Goal: Find specific page/section: Locate a particular part of the current website

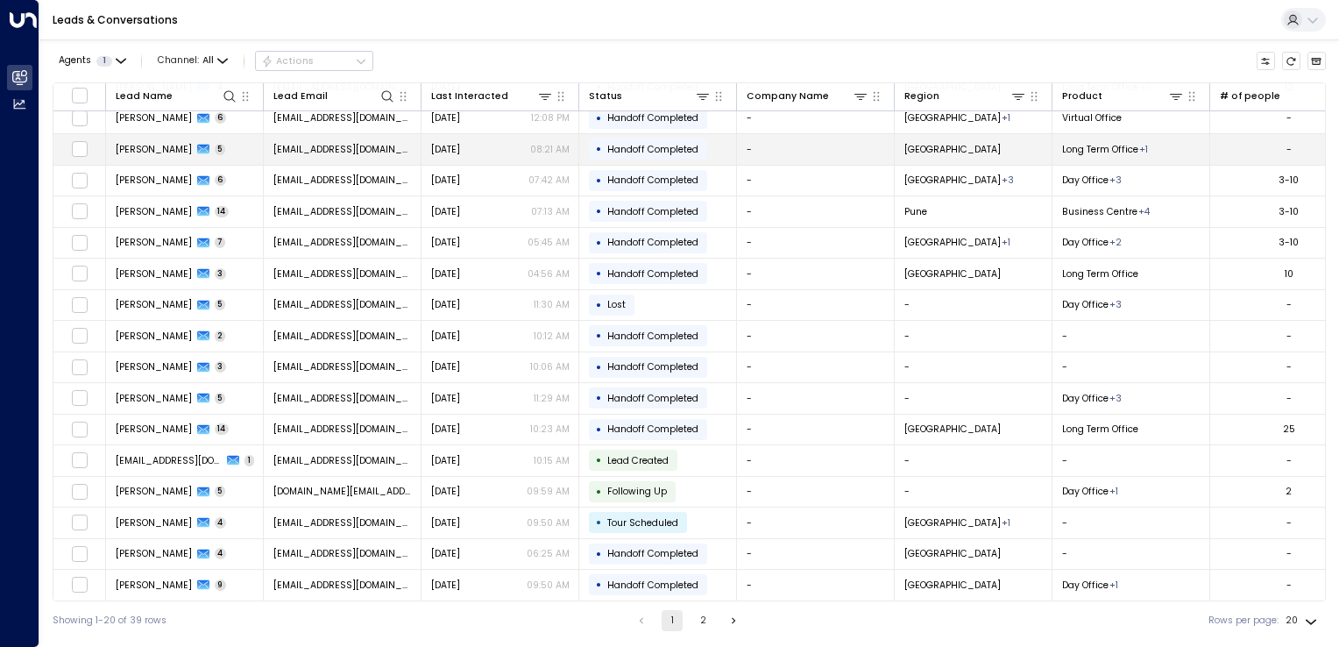
scroll to position [45, 0]
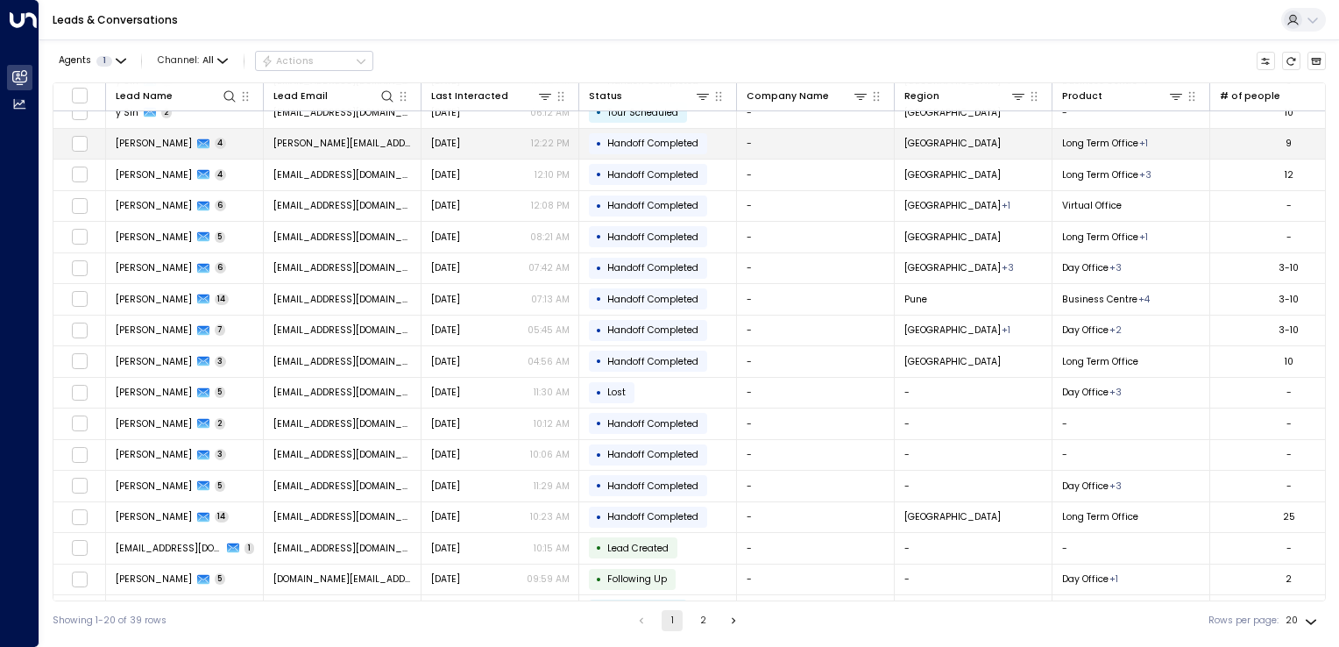
click at [301, 140] on span "[PERSON_NAME][EMAIL_ADDRESS][DOMAIN_NAME]" at bounding box center [342, 143] width 138 height 13
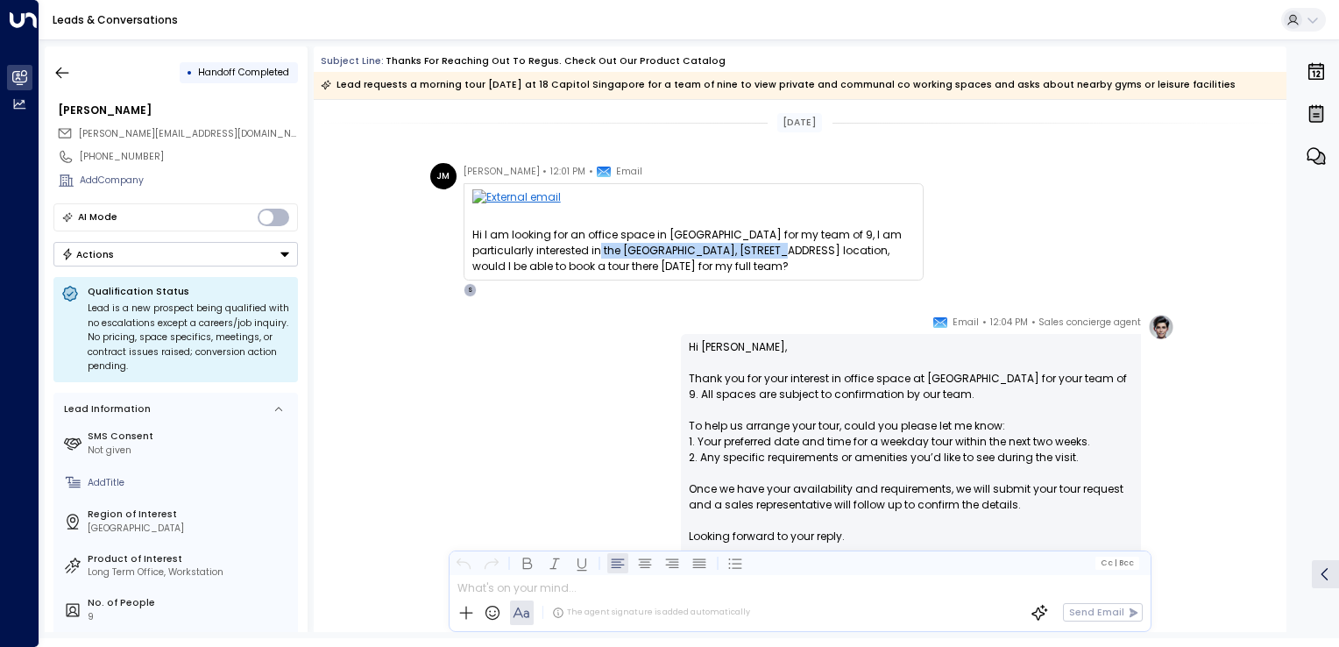
drag, startPoint x: 569, startPoint y: 251, endPoint x: 740, endPoint y: 251, distance: 170.9
click at [740, 251] on div "Hi I am looking for an office space in [GEOGRAPHIC_DATA] for my team of 9, I am…" at bounding box center [693, 250] width 443 height 47
copy div "[GEOGRAPHIC_DATA], [STREET_ADDRESS]"
click at [570, 245] on div "Hi I am looking for an office space in [GEOGRAPHIC_DATA] for my team of 9, I am…" at bounding box center [693, 250] width 443 height 47
drag, startPoint x: 557, startPoint y: 251, endPoint x: 740, endPoint y: 252, distance: 182.3
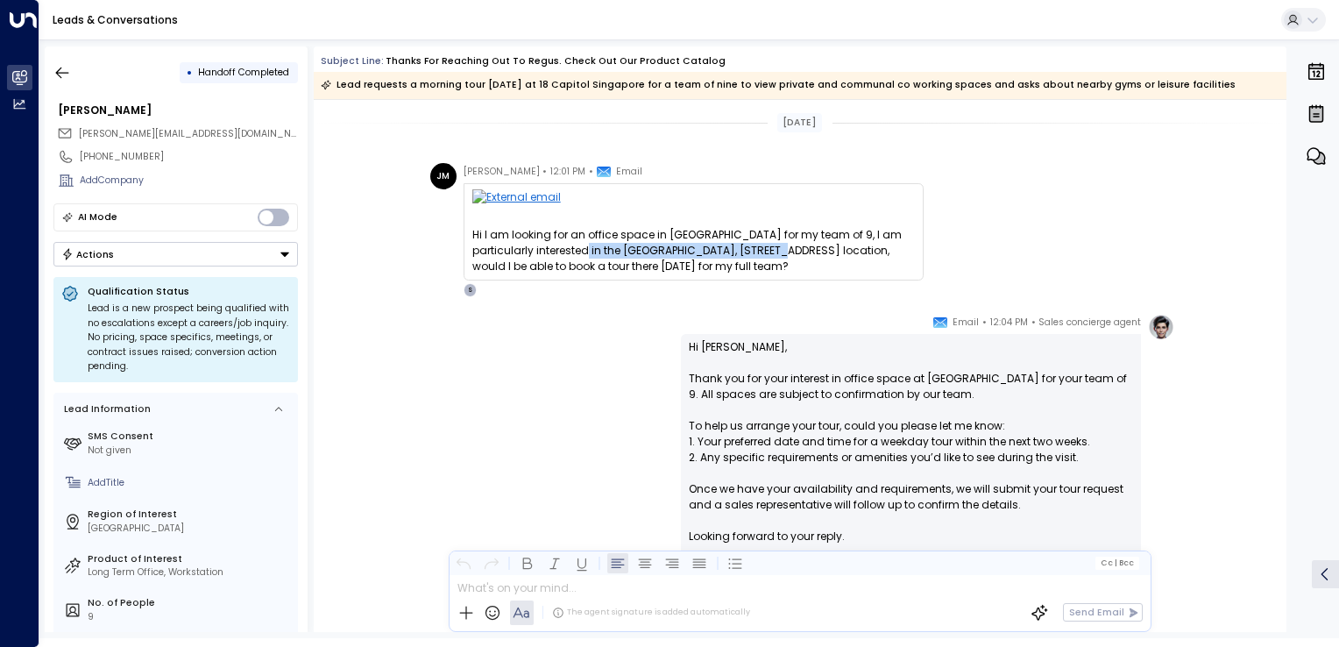
click at [740, 252] on div "Hi I am looking for an office space in [GEOGRAPHIC_DATA] for my team of 9, I am…" at bounding box center [693, 250] width 443 height 47
copy div "[GEOGRAPHIC_DATA], [STREET_ADDRESS]"
drag, startPoint x: 922, startPoint y: 379, endPoint x: 1043, endPoint y: 380, distance: 121.0
click at [1043, 380] on p "Hi [PERSON_NAME], Thank you for your interest in office space at [GEOGRAPHIC_DA…" at bounding box center [911, 449] width 444 height 221
drag, startPoint x: 557, startPoint y: 252, endPoint x: 741, endPoint y: 258, distance: 184.2
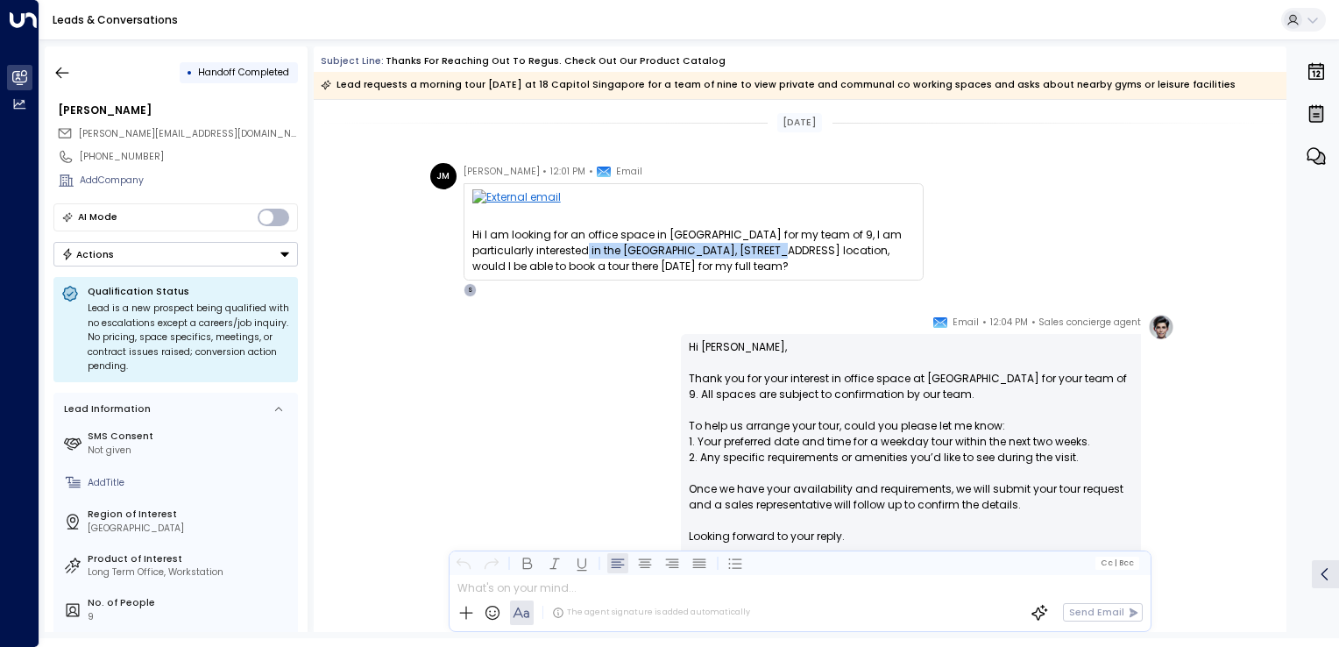
click at [741, 258] on div "Hi I am looking for an office space in [GEOGRAPHIC_DATA] for my team of 9, I am…" at bounding box center [693, 250] width 443 height 47
copy div "[GEOGRAPHIC_DATA], [STREET_ADDRESS]"
click at [60, 75] on icon "button" at bounding box center [62, 72] width 13 height 11
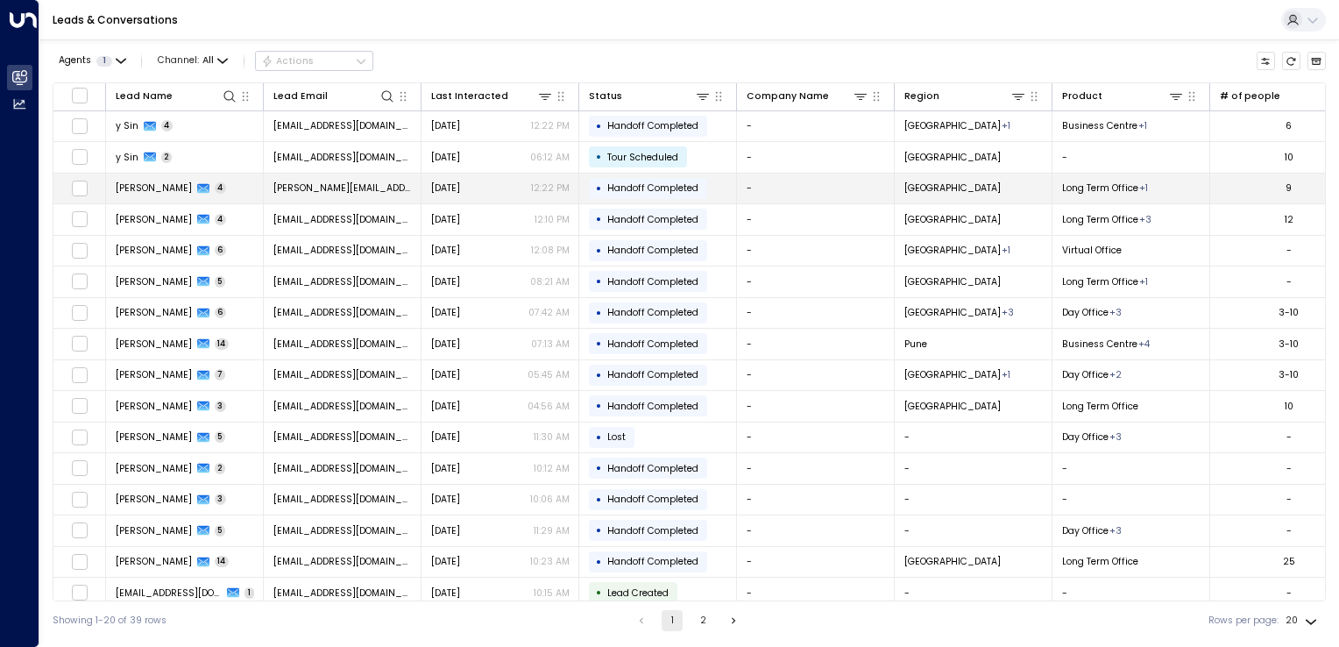
click at [367, 196] on td "[PERSON_NAME][EMAIL_ADDRESS][DOMAIN_NAME]" at bounding box center [343, 189] width 158 height 31
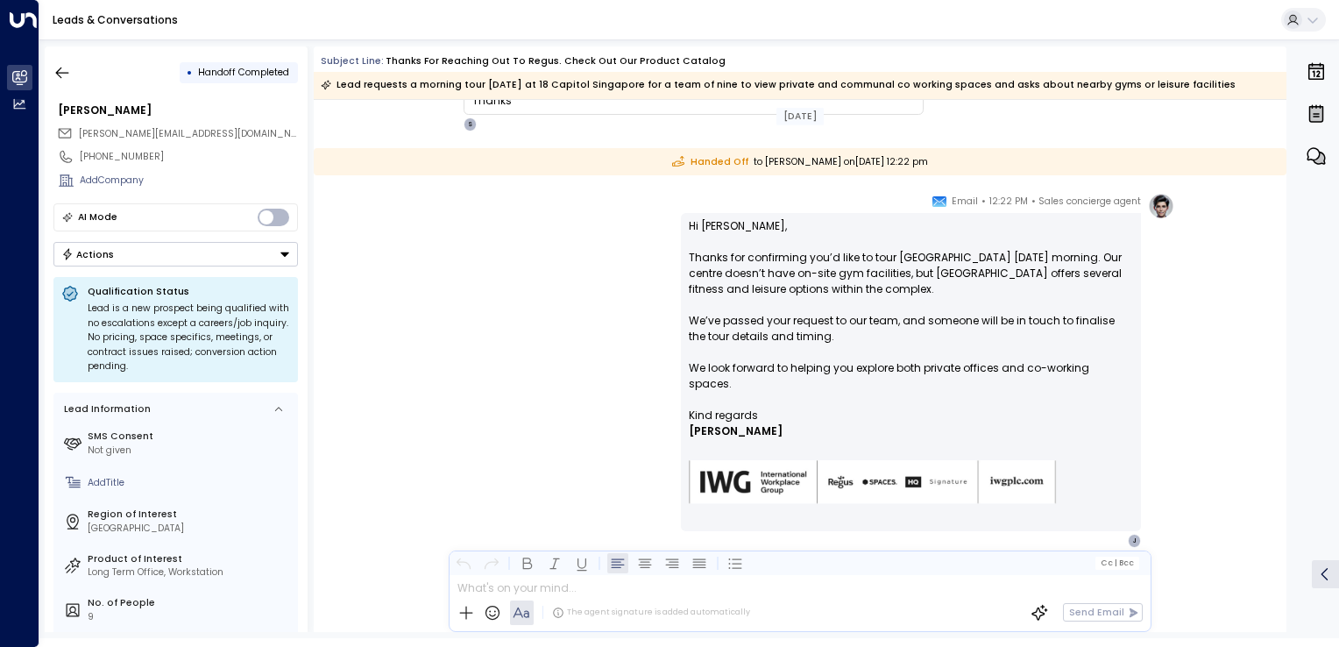
scroll to position [773, 0]
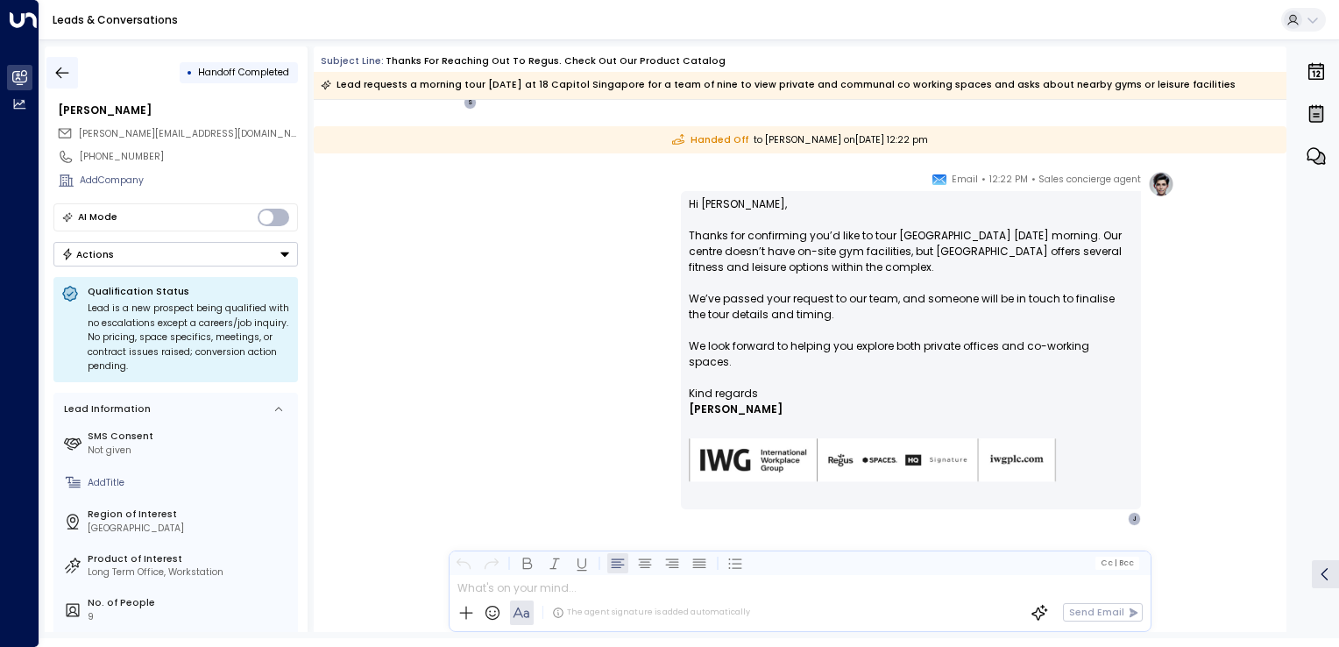
click at [64, 79] on icon "button" at bounding box center [62, 73] width 18 height 18
